Goal: Transaction & Acquisition: Purchase product/service

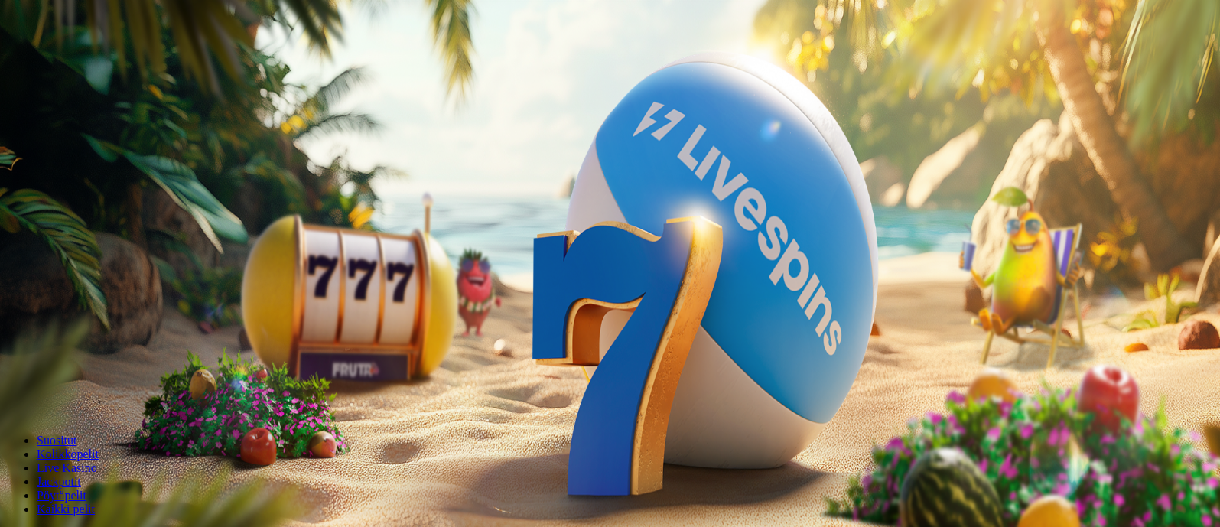
click at [47, 61] on span "Talletus" at bounding box center [29, 55] width 34 height 11
click at [115, 360] on input "***" at bounding box center [60, 367] width 109 height 15
drag, startPoint x: 259, startPoint y: 113, endPoint x: 73, endPoint y: 109, distance: 185.2
click at [73, 109] on div "Talletus 0.00 € Kirjaudu Kasino Live Kasino Tarjoukset 23:26 Aloita pelaaminen …" at bounding box center [612, 205] width 1212 height 399
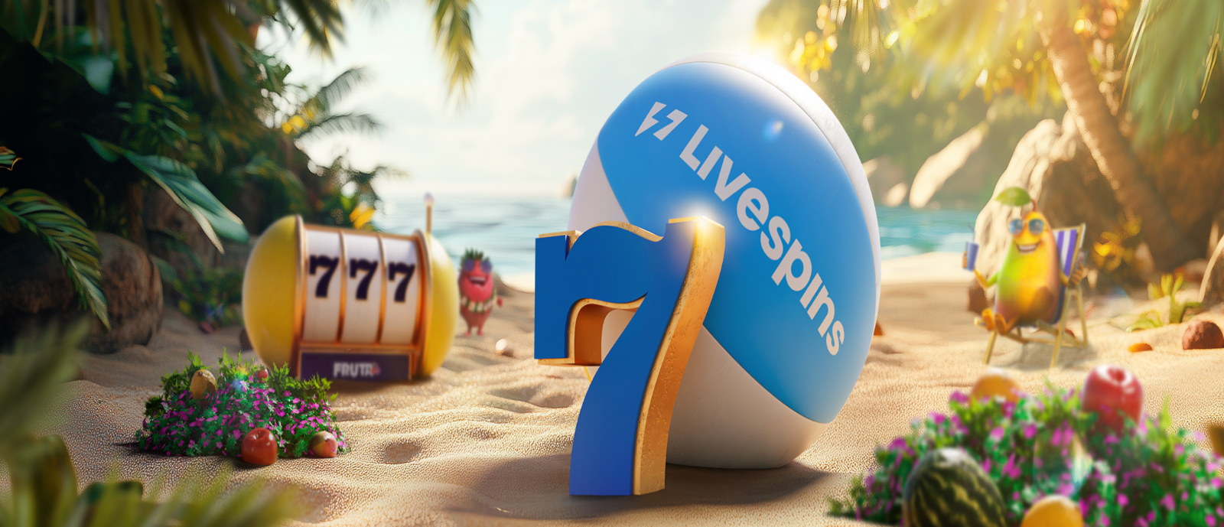
type input "**"
click at [110, 389] on button "TALLETA JA PELAA" at bounding box center [58, 397] width 104 height 16
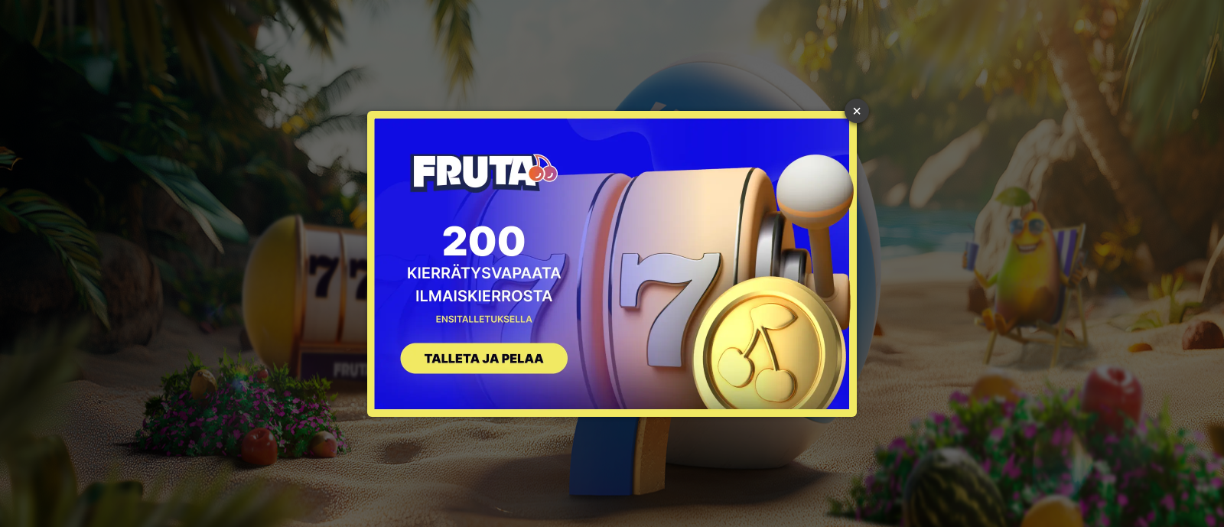
click at [858, 105] on link "×" at bounding box center [857, 111] width 24 height 24
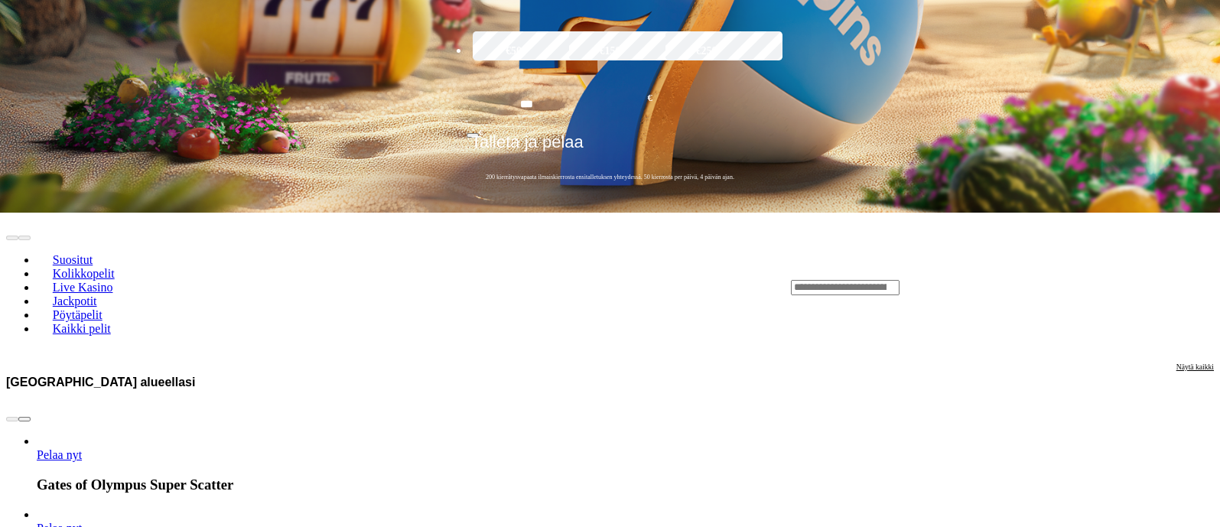
scroll to position [258, 0]
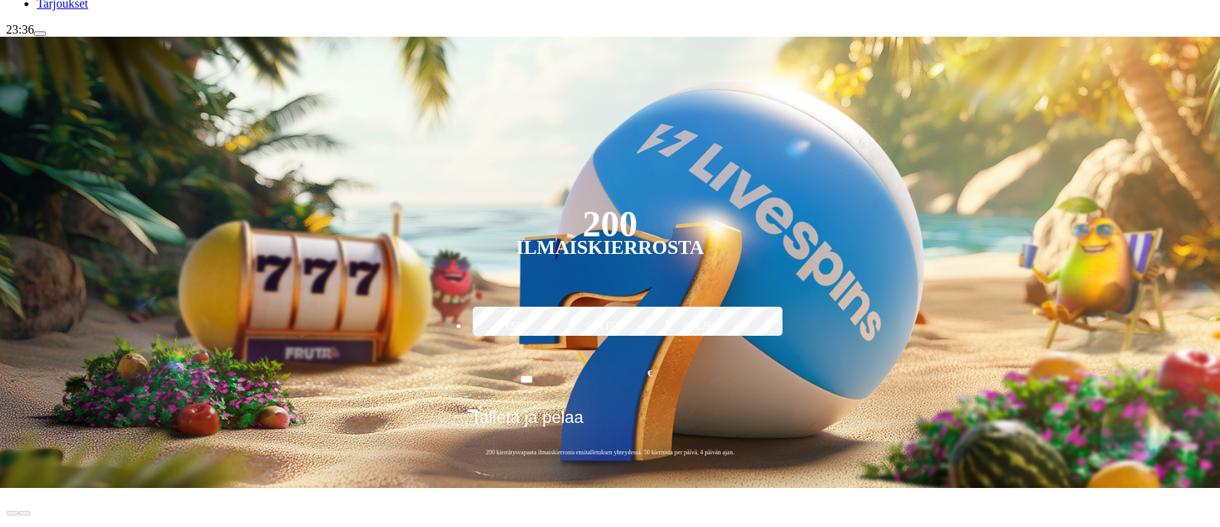
type input "********"
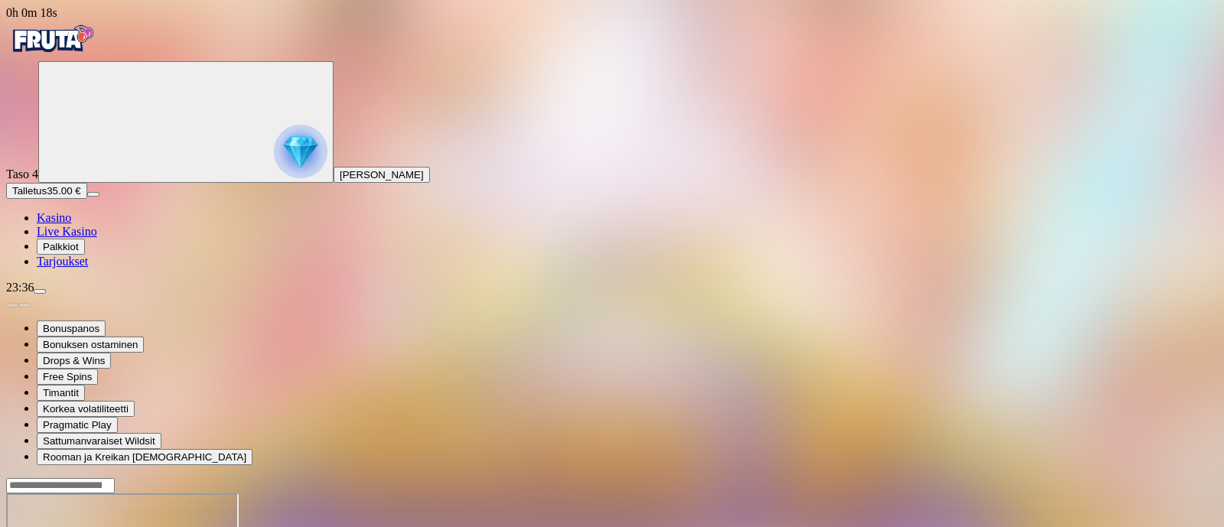
click at [47, 197] on span "Talletus" at bounding box center [29, 190] width 34 height 11
type input "**"
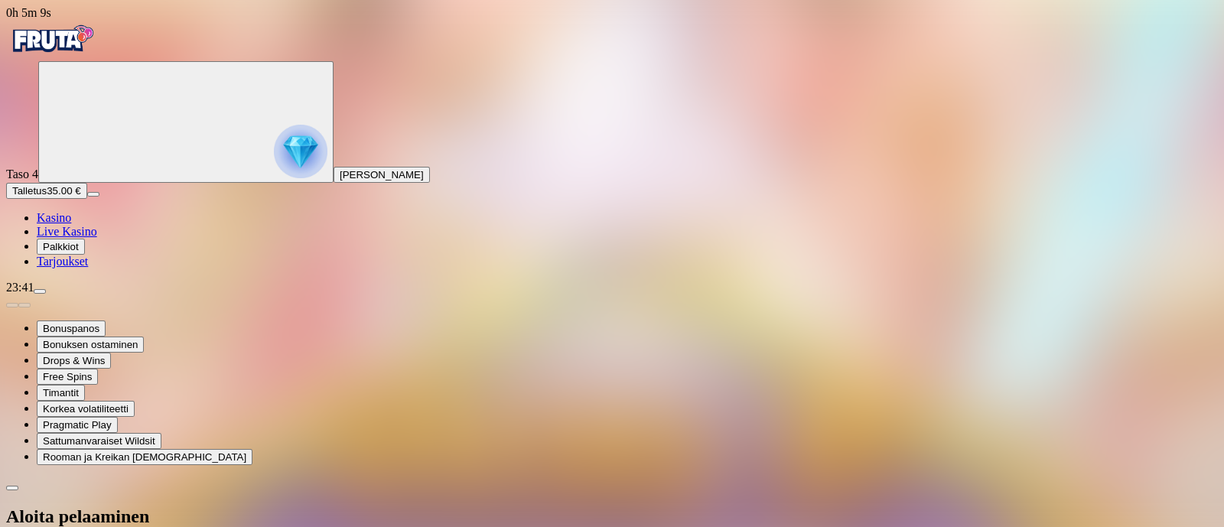
click at [87, 199] on button "Talletus 35.00 €" at bounding box center [46, 191] width 81 height 16
click at [78, 252] on span "Palkkiot" at bounding box center [61, 246] width 36 height 11
click at [60, 268] on span "Tarjoukset" at bounding box center [62, 261] width 51 height 13
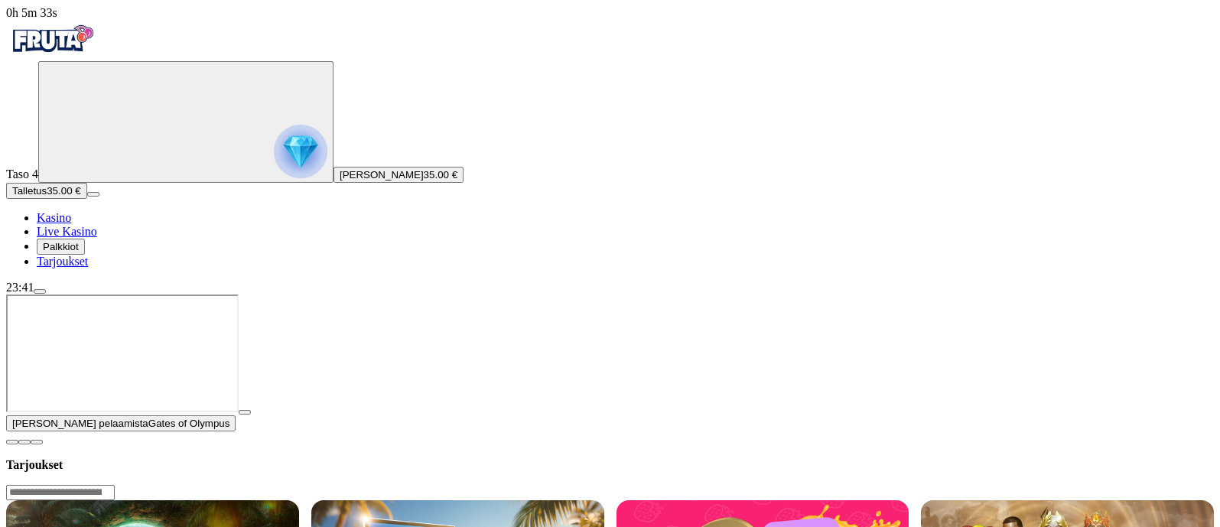
click at [251, 415] on button "button" at bounding box center [245, 412] width 12 height 5
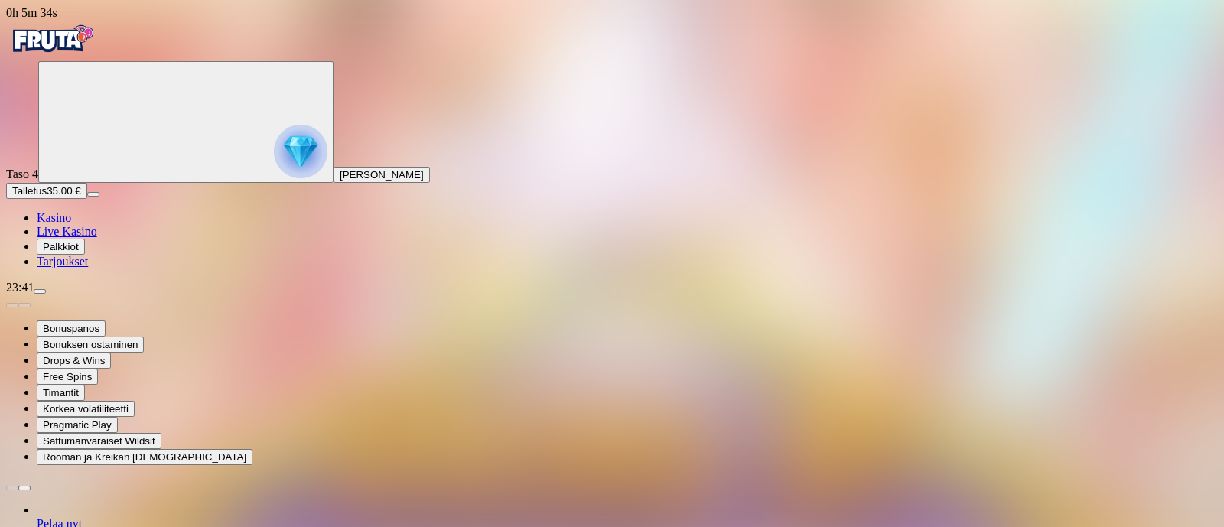
click at [47, 197] on span "Talletus" at bounding box center [29, 190] width 34 height 11
type input "**"
click at [73, 44] on img "Primary" at bounding box center [52, 39] width 92 height 38
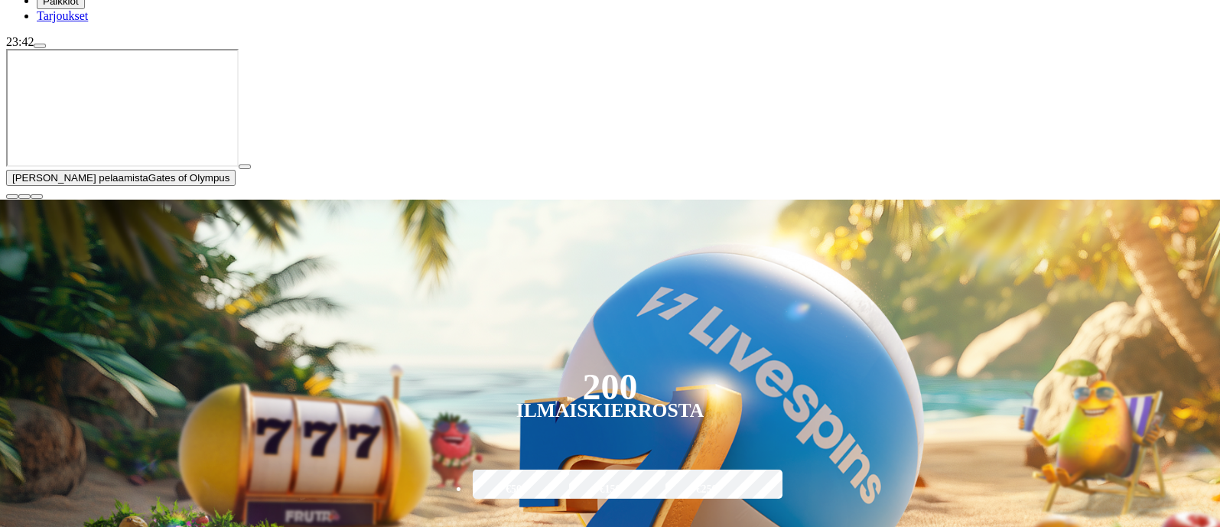
scroll to position [246, 0]
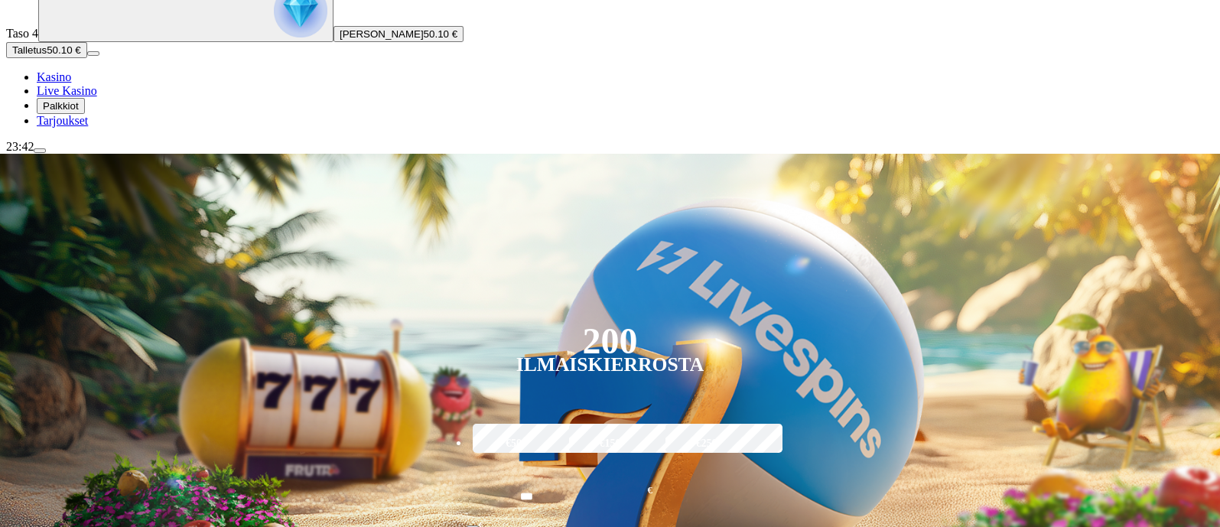
scroll to position [152, 0]
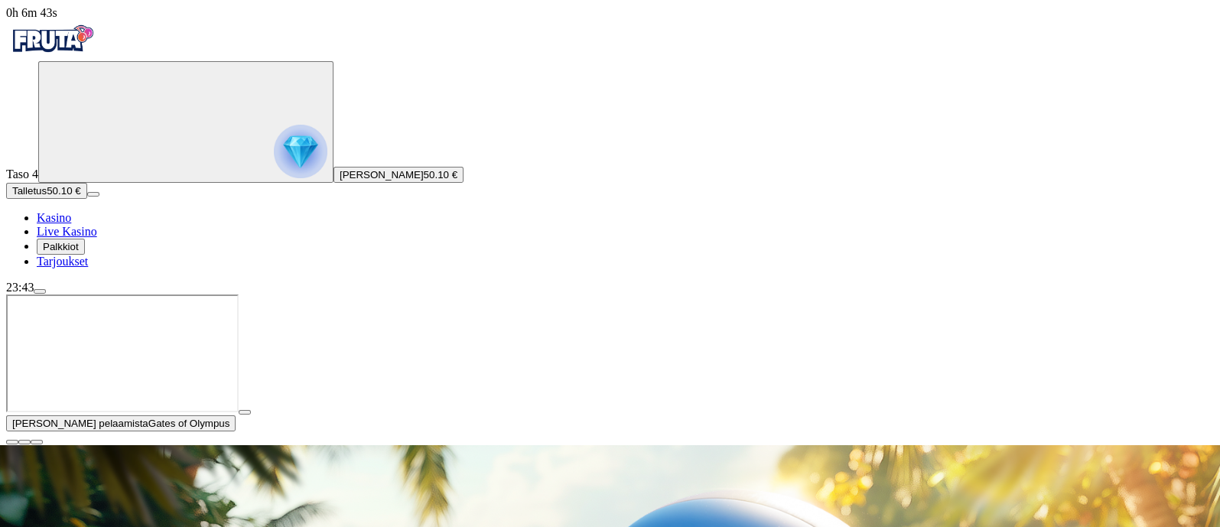
click at [245, 412] on span "play icon" at bounding box center [245, 412] width 0 height 0
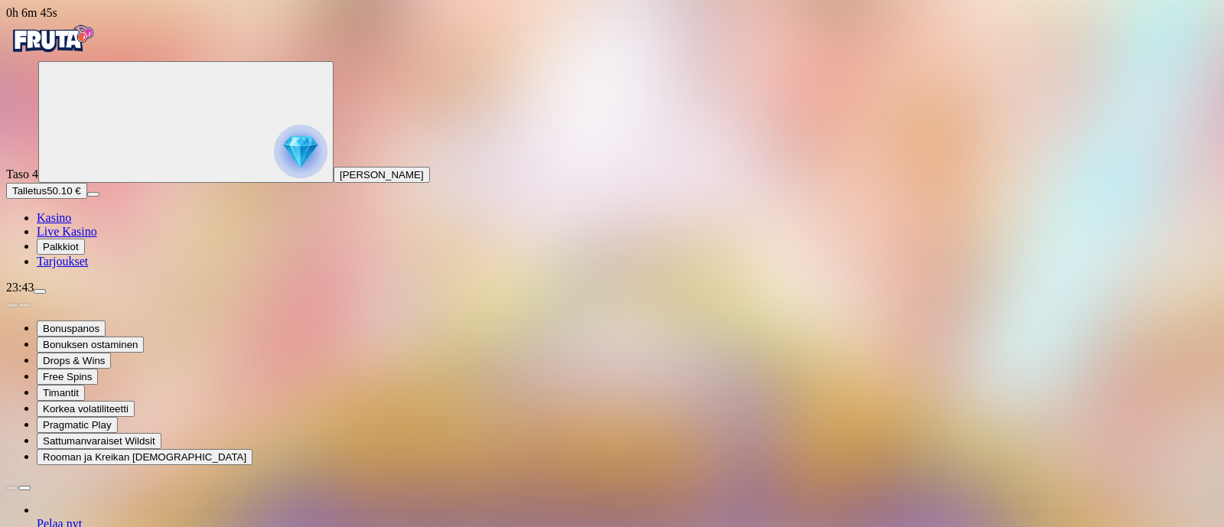
click at [115, 478] on input "Search" at bounding box center [60, 485] width 109 height 15
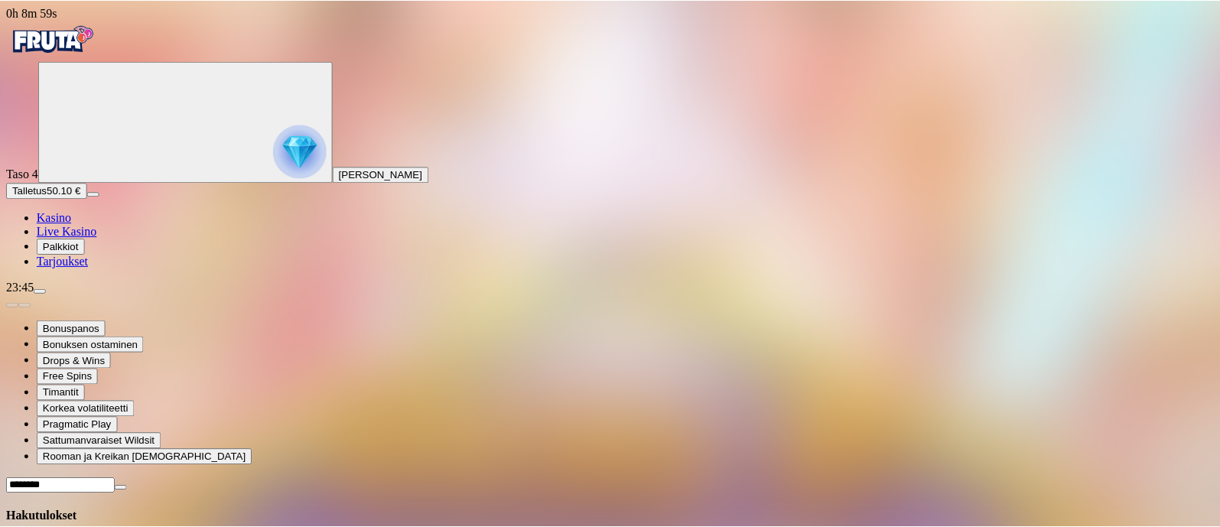
scroll to position [142, 0]
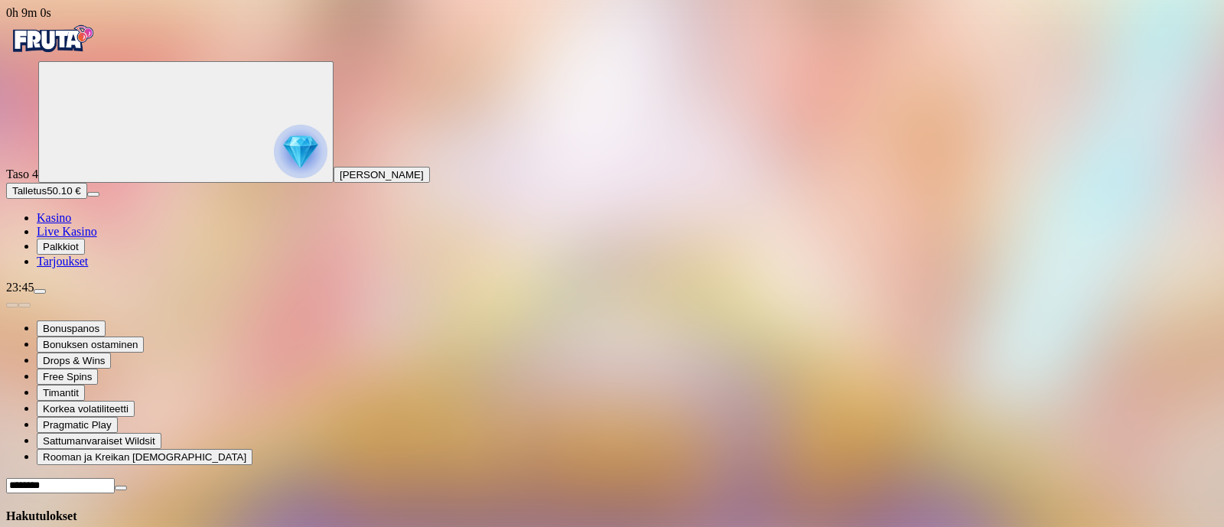
type input "********"
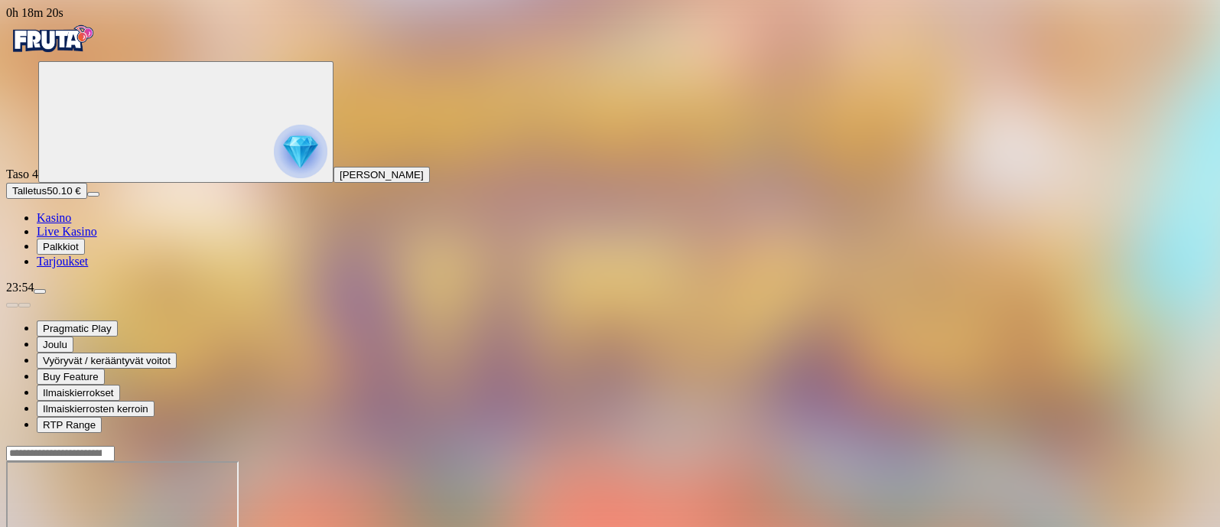
click at [86, 51] on img "Primary" at bounding box center [52, 39] width 92 height 38
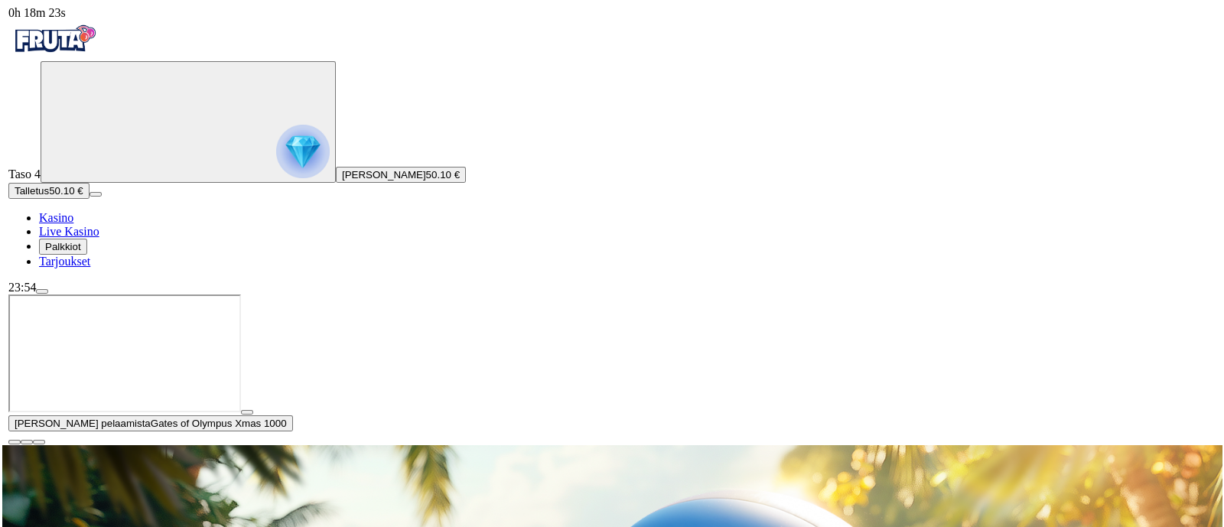
scroll to position [116, 0]
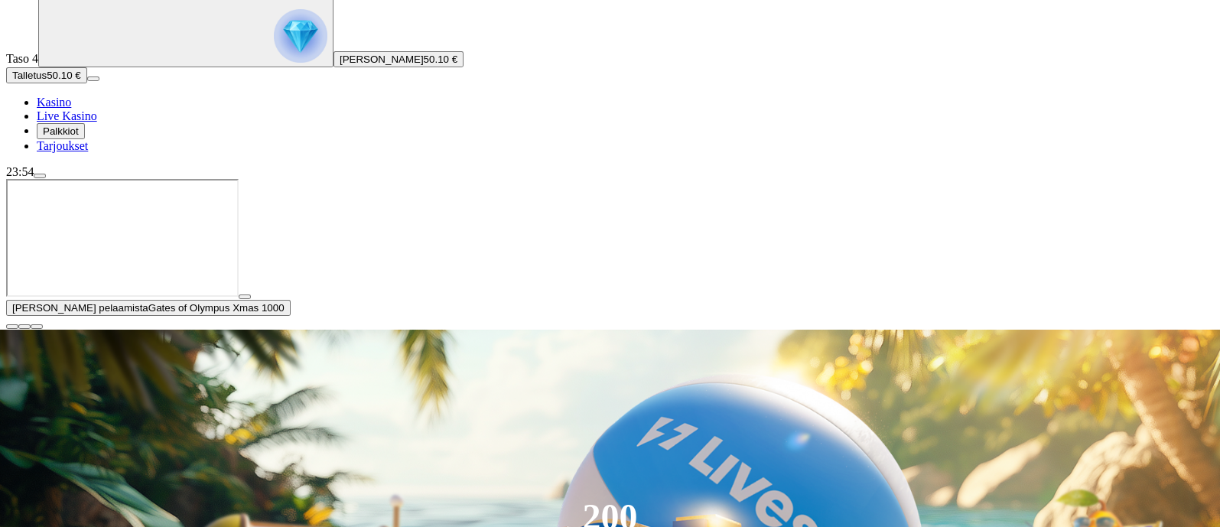
click at [40, 176] on span "menu icon" at bounding box center [40, 176] width 0 height 0
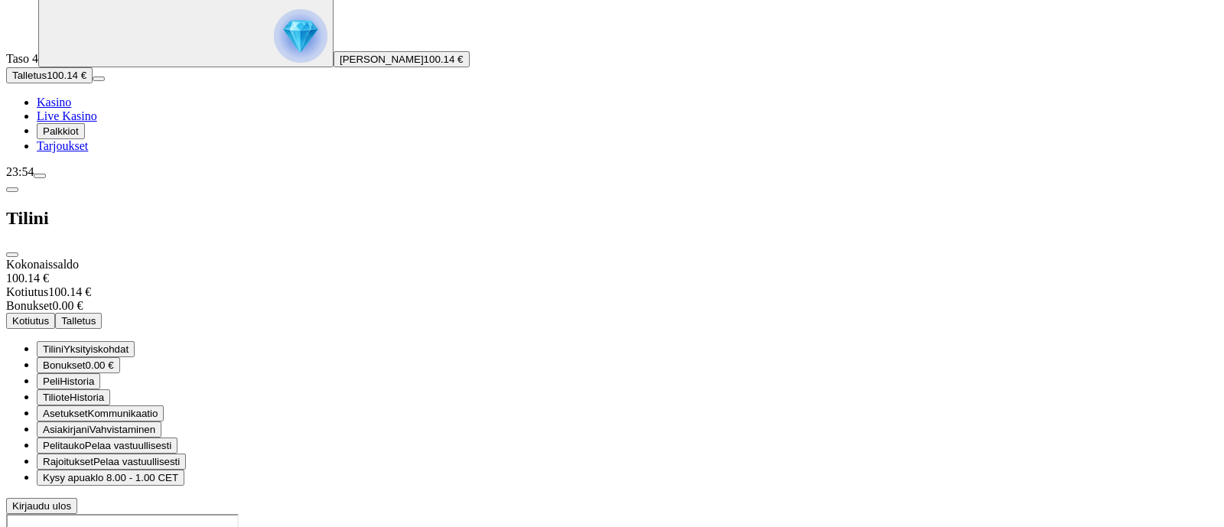
click at [259, 258] on div "Kokonaissaldo 100.14 € Kotiutus 100.14 € Bonukset 0.00 € Kotiutus [PERSON_NAME]…" at bounding box center [612, 386] width 1212 height 256
click at [49, 315] on span "Kotiutus" at bounding box center [30, 320] width 37 height 11
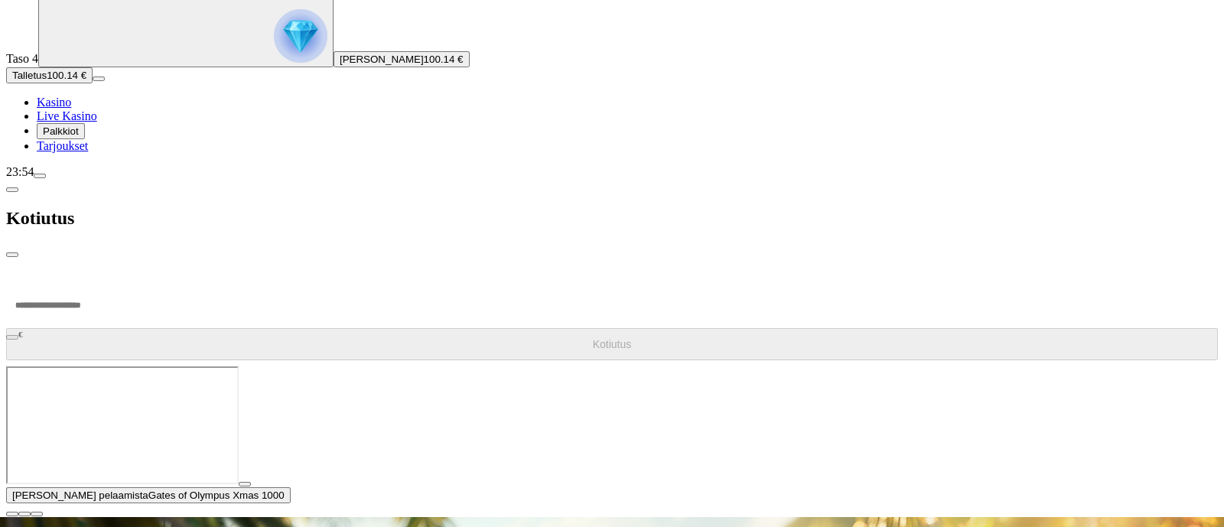
click at [109, 282] on input "number" at bounding box center [57, 305] width 103 height 46
type input "*"
type input "**"
click at [310, 328] on button "Kotiutus" at bounding box center [612, 344] width 1212 height 32
click at [501, 179] on div "Kotiutus" at bounding box center [612, 218] width 1212 height 79
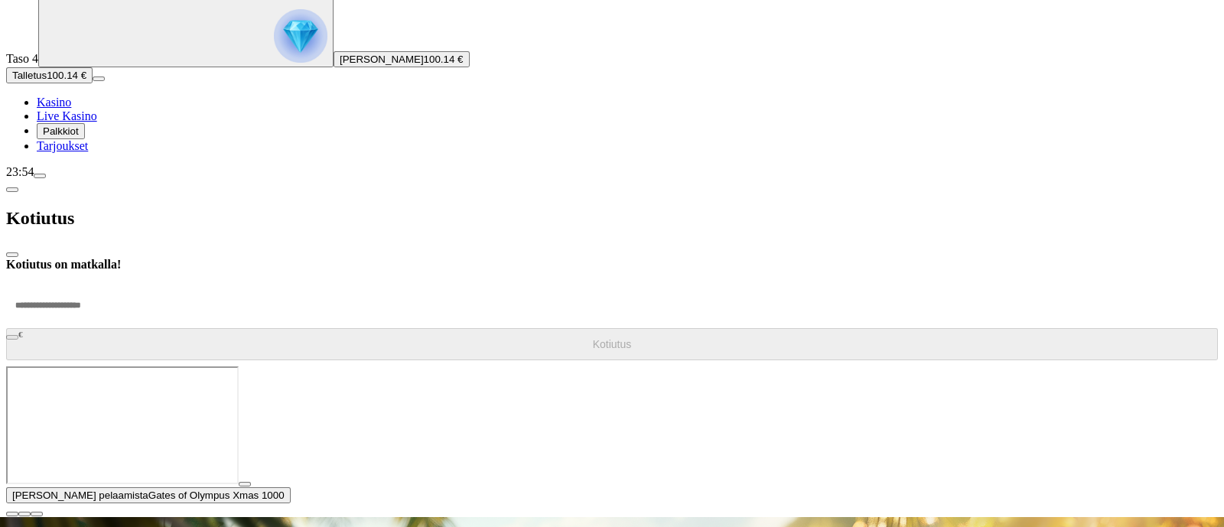
click at [12, 255] on span "close icon" at bounding box center [12, 255] width 0 height 0
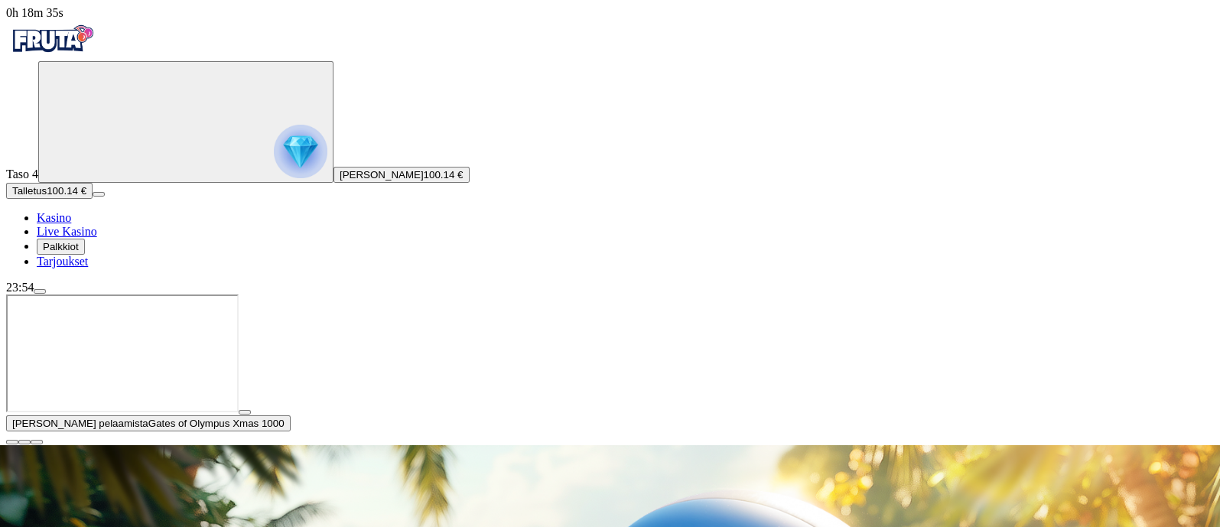
scroll to position [190, 0]
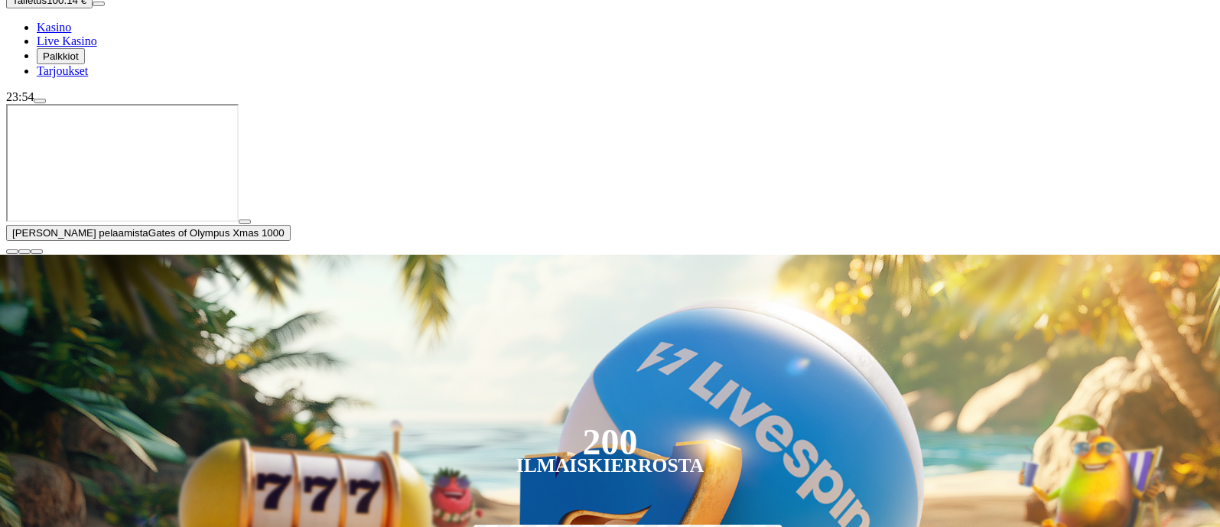
type input "*********"
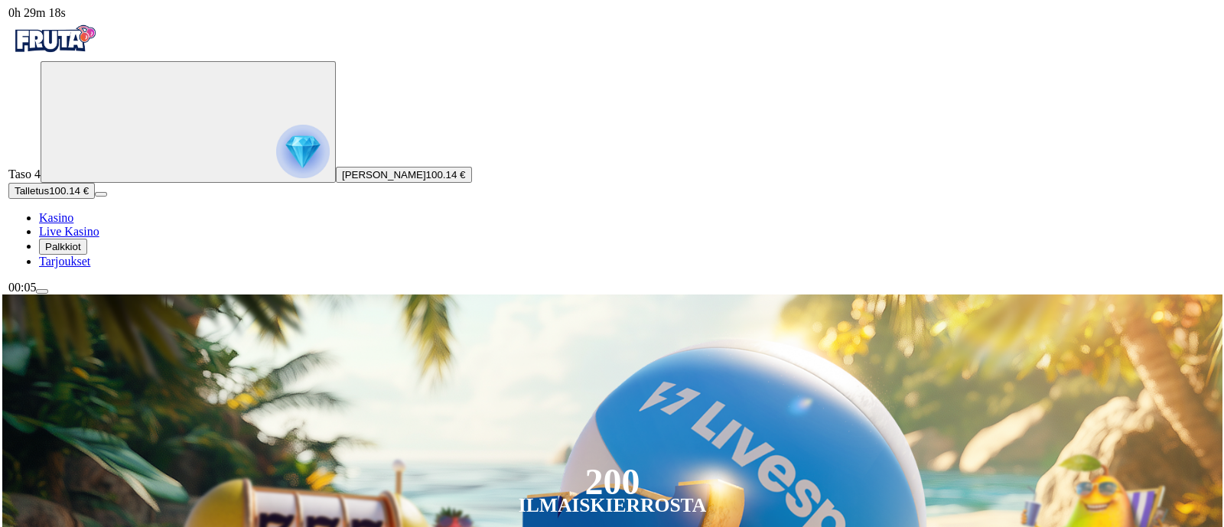
scroll to position [103, 0]
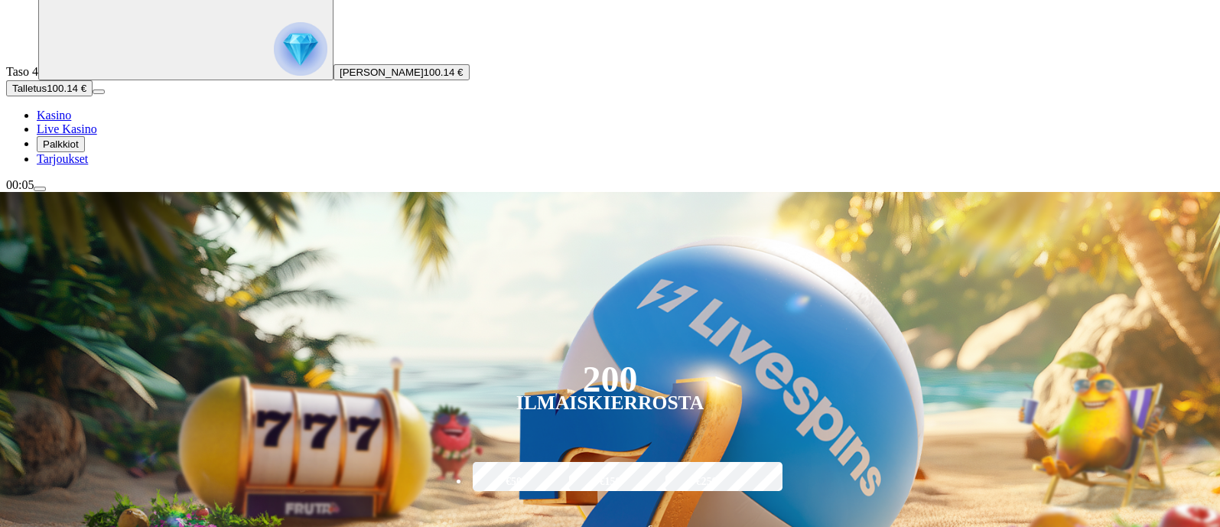
click at [67, 150] on span "Palkkiot" at bounding box center [61, 143] width 36 height 11
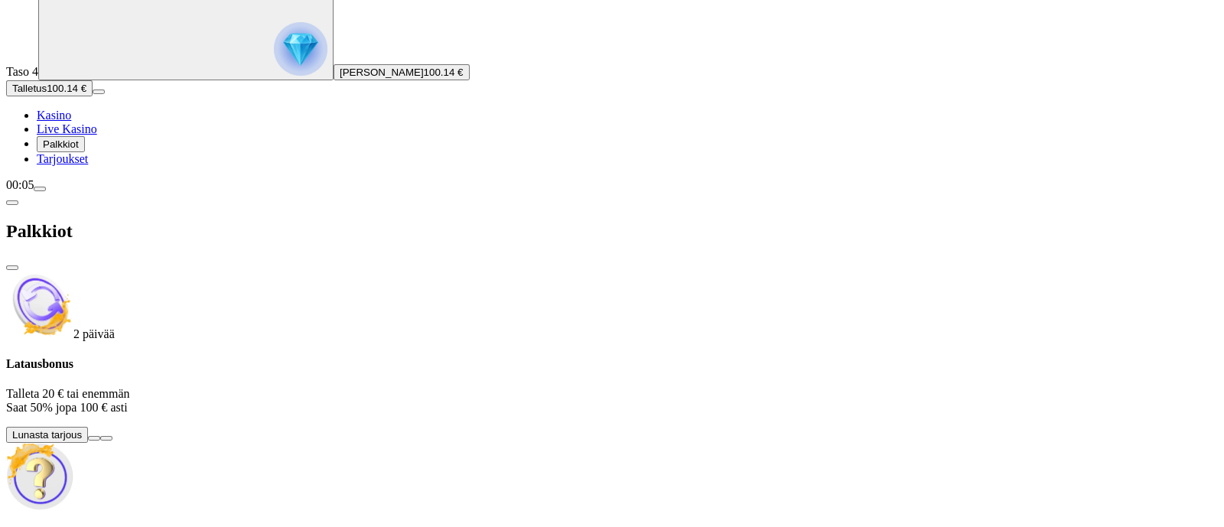
click at [100, 436] on button at bounding box center [94, 438] width 12 height 5
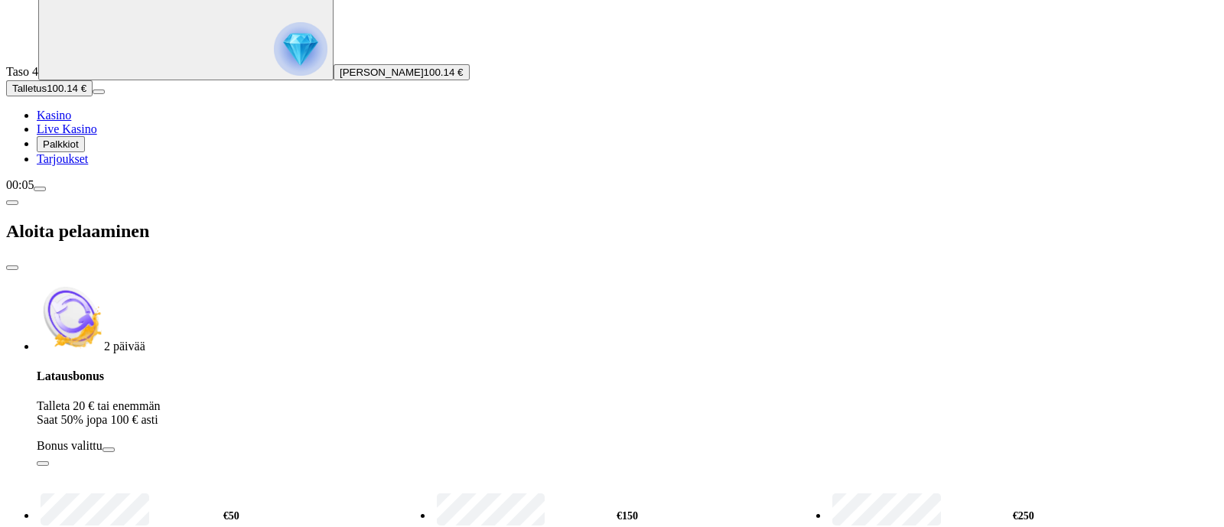
click at [43, 464] on span "info icon" at bounding box center [43, 464] width 0 height 0
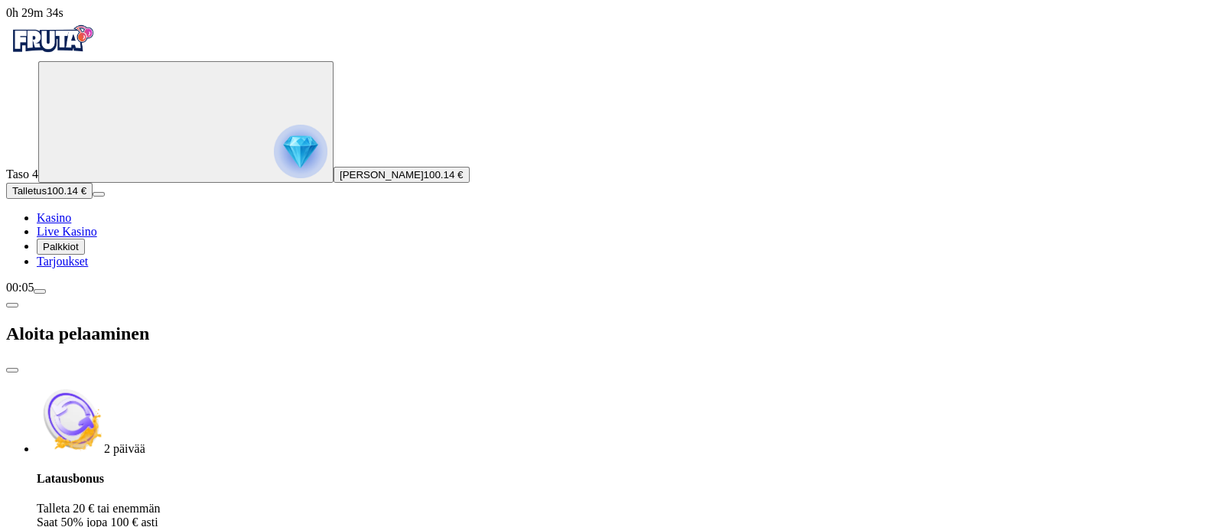
click at [12, 370] on span "close icon" at bounding box center [12, 370] width 0 height 0
